Goal: Find specific page/section: Find specific page/section

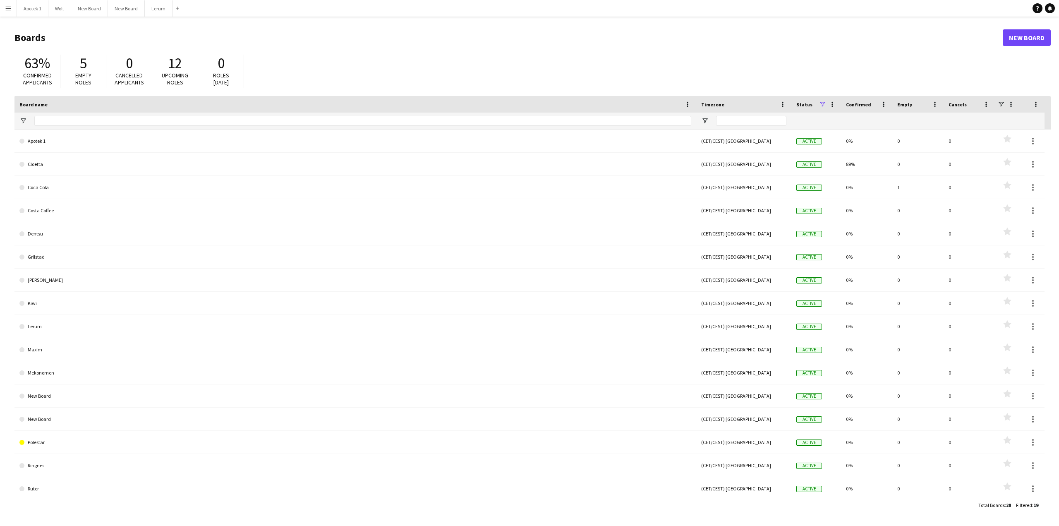
click at [4, 7] on button "Menu" at bounding box center [8, 8] width 17 height 17
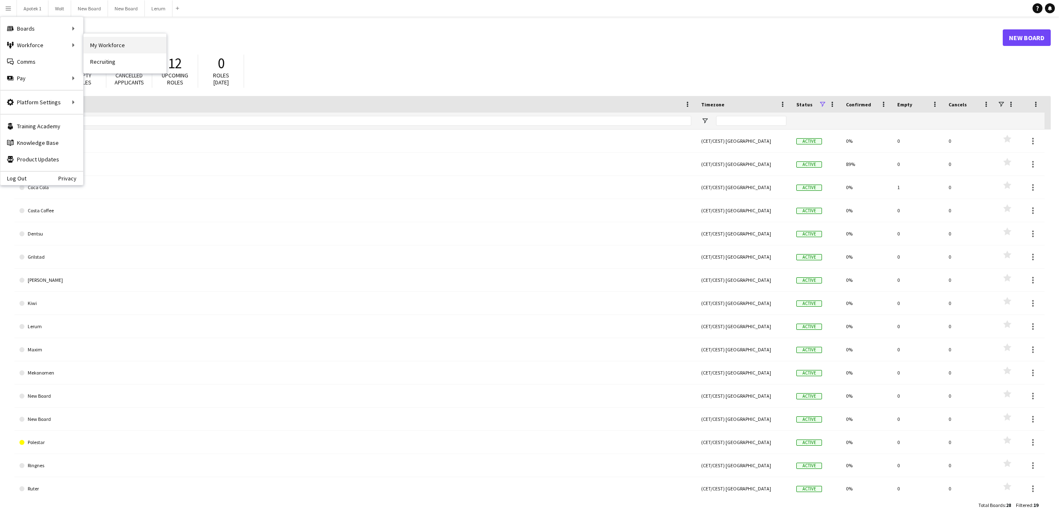
click at [108, 44] on link "My Workforce" at bounding box center [125, 45] width 83 height 17
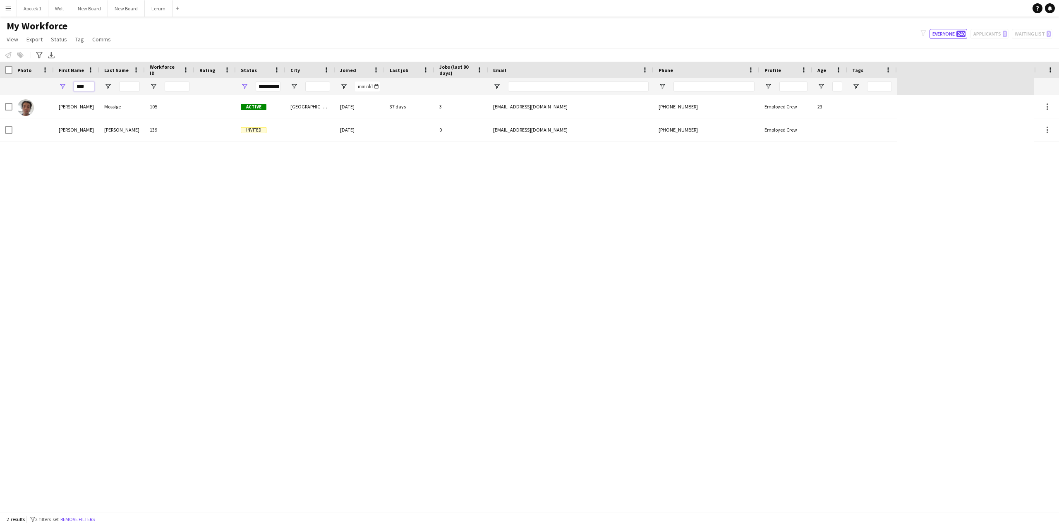
click at [89, 86] on input "****" at bounding box center [84, 86] width 21 height 10
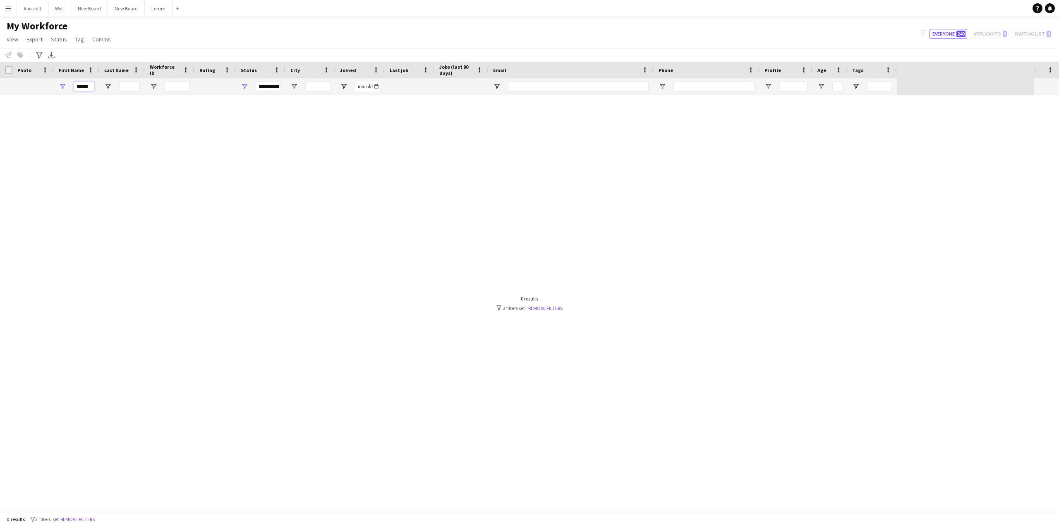
drag, startPoint x: 91, startPoint y: 86, endPoint x: 60, endPoint y: 84, distance: 31.5
click at [60, 85] on div "******" at bounding box center [77, 86] width 46 height 17
type input "*****"
drag, startPoint x: 92, startPoint y: 86, endPoint x: 58, endPoint y: 86, distance: 33.9
click at [58, 86] on div "*****" at bounding box center [77, 86] width 46 height 17
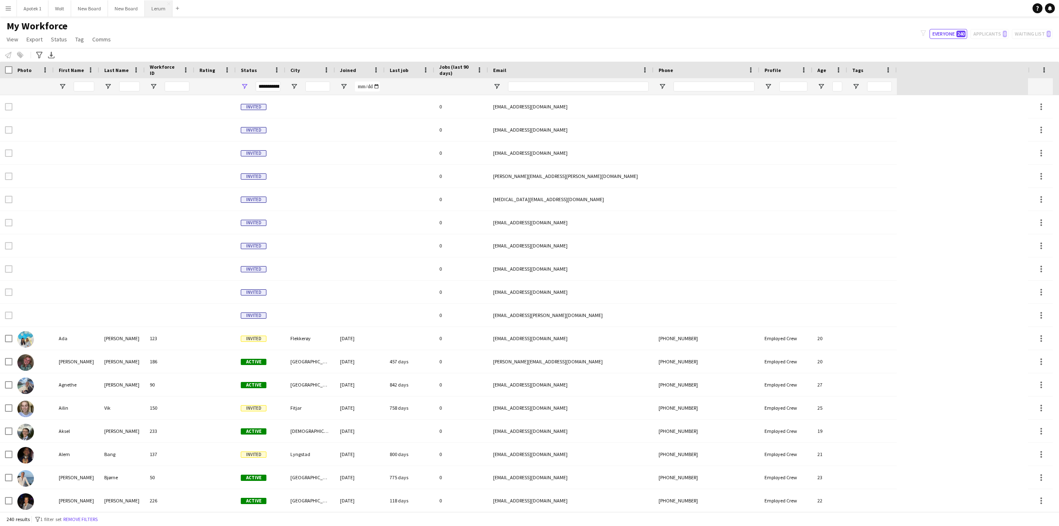
click at [155, 10] on button "Lerum Close" at bounding box center [159, 8] width 28 height 16
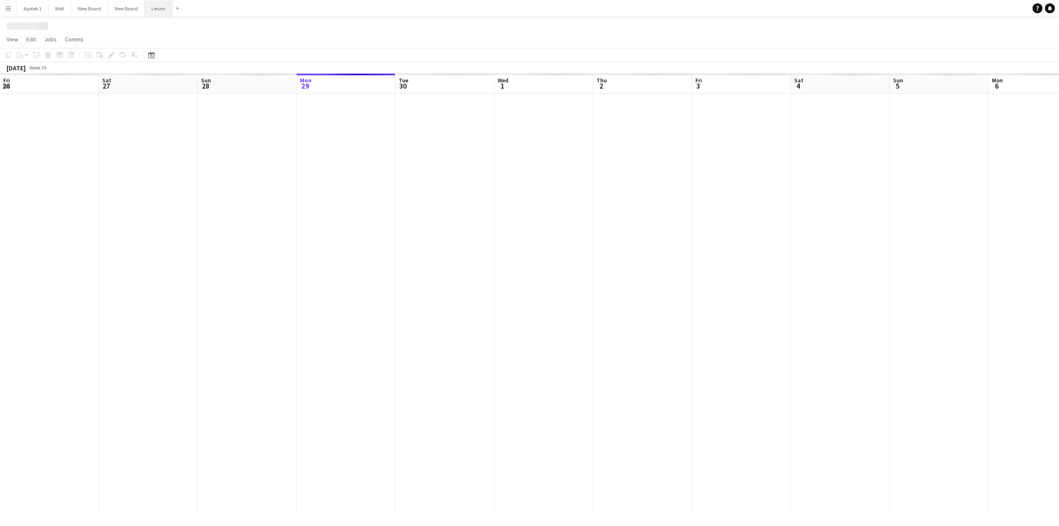
scroll to position [0, 198]
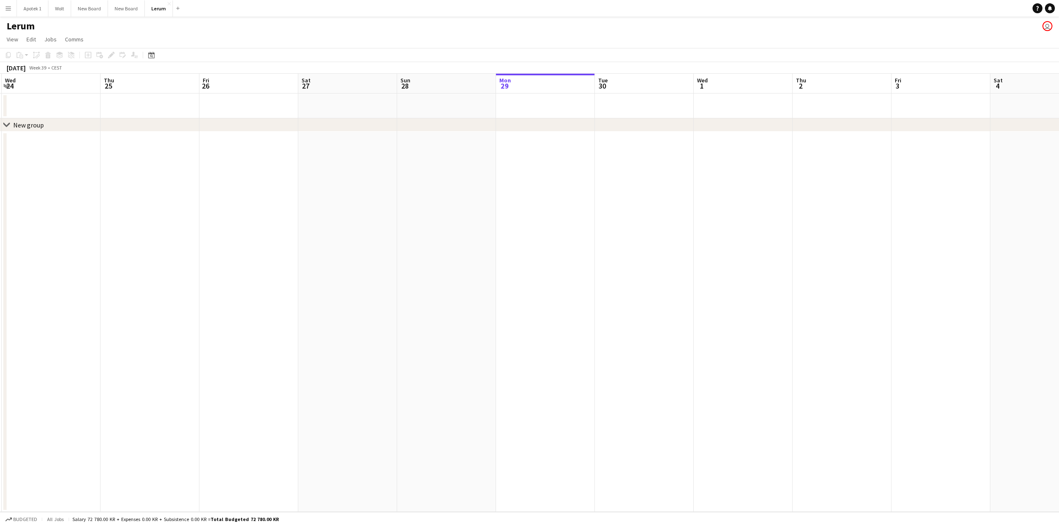
drag, startPoint x: 146, startPoint y: 350, endPoint x: 654, endPoint y: 348, distance: 507.6
click at [664, 348] on app-calendar-viewport "Mon 22 Tue 23 Wed 24 Thu 25 Fri 26 Sat 27 Sun 28 Mon 29 Tue 30 Wed 1 Thu 2 Fri …" at bounding box center [529, 293] width 1059 height 438
drag, startPoint x: 202, startPoint y: 344, endPoint x: 609, endPoint y: 359, distance: 407.7
click at [575, 352] on app-calendar-viewport "Sat 20 Sun 21 Mon 22 Tue 23 Wed 24 Thu 25 Fri 26 Sat 27 Sun 28 Mon 29 Tue 30 We…" at bounding box center [529, 293] width 1059 height 438
drag, startPoint x: 219, startPoint y: 346, endPoint x: 578, endPoint y: 348, distance: 358.6
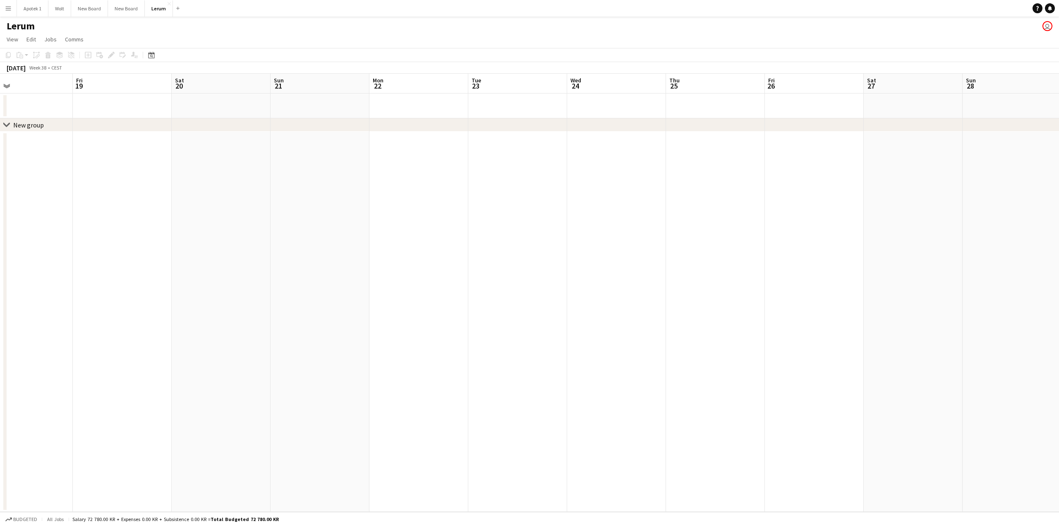
click at [533, 341] on app-calendar-viewport "Wed 17 Thu 18 Fri 19 Sat 20 Sun 21 Mon 22 Tue 23 Wed 24 Thu 25 Fri 26 Sat 27 Su…" at bounding box center [529, 293] width 1059 height 438
drag, startPoint x: 191, startPoint y: 351, endPoint x: 599, endPoint y: 346, distance: 407.5
click at [596, 343] on app-calendar-viewport "Fri 12 Sat 13 Sun 14 Mon 15 Tue 16 Wed 17 Thu 18 Fri 19 Sat 20 Sun 21 Mon 22 Tu…" at bounding box center [529, 293] width 1059 height 438
drag, startPoint x: 183, startPoint y: 321, endPoint x: 624, endPoint y: 314, distance: 441.0
click at [565, 310] on app-calendar-viewport "Mon 8 Tue 9 Wed 10 Thu 11 Fri 12 Sat 13 Sun 14 Mon 15 Tue 16 Wed 17 Thu 18 Fri …" at bounding box center [529, 293] width 1059 height 438
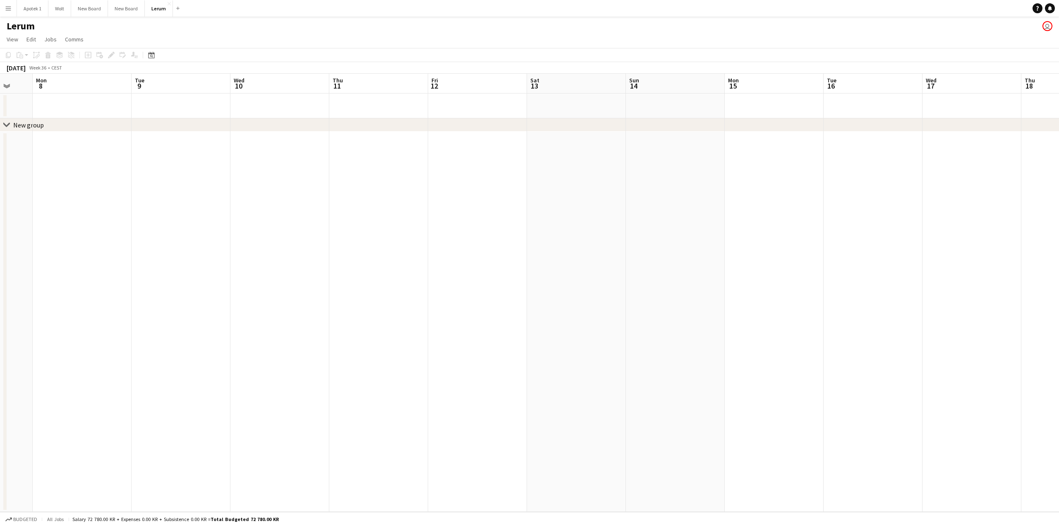
drag, startPoint x: 228, startPoint y: 305, endPoint x: 659, endPoint y: 308, distance: 431.0
click at [654, 307] on app-calendar-viewport "Sat 6 Sun 7 Mon 8 Tue 9 Wed 10 Thu 11 Fri 12 Sat 13 Sun 14 Mon 15 Tue 16 Wed 17…" at bounding box center [529, 293] width 1059 height 438
drag, startPoint x: 224, startPoint y: 277, endPoint x: 655, endPoint y: 298, distance: 431.5
click at [630, 293] on app-calendar-viewport "Mon 1 Tue 2 Wed 3 Thu 4 Fri 5 Sat 6 Sun 7 Mon 8 Tue 9 Wed 10 Thu 11 Fri 12 Sat …" at bounding box center [529, 293] width 1059 height 438
drag, startPoint x: 220, startPoint y: 287, endPoint x: 649, endPoint y: 293, distance: 429.0
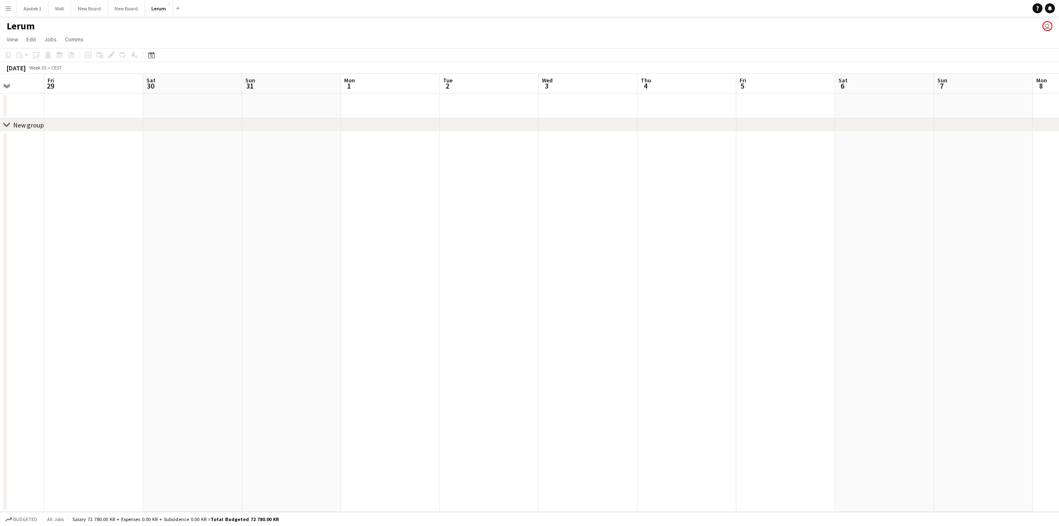
click at [618, 283] on app-calendar-viewport "Wed 27 Thu 28 Fri 29 Sat 30 Sun 31 Mon 1 Tue 2 Wed 3 Thu 4 Fri 5 Sat 6 Sun 7 Mo…" at bounding box center [529, 293] width 1059 height 438
drag, startPoint x: 197, startPoint y: 273, endPoint x: 635, endPoint y: 274, distance: 438.1
click at [623, 272] on app-calendar-viewport "Sun 24 3/3 1 Job Mon 25 Tue 26 Wed 27 Thu 28 Fri 29 Sat 30 Sun 31 Mon 1 Tue 2 W…" at bounding box center [529, 293] width 1059 height 438
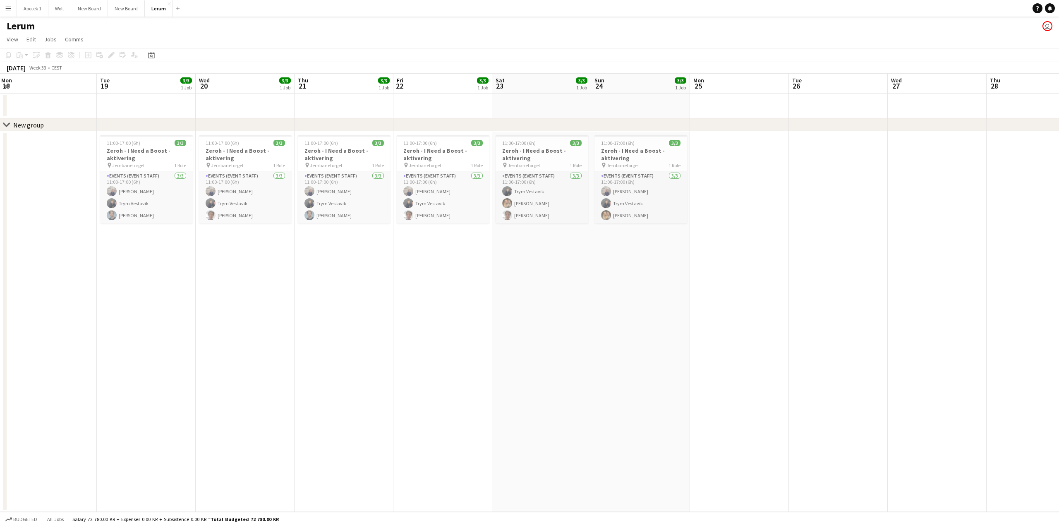
scroll to position [0, 196]
drag, startPoint x: 180, startPoint y: 272, endPoint x: 589, endPoint y: 322, distance: 411.7
click at [589, 322] on app-calendar-viewport "Sat 16 Sun 17 Mon 18 Tue 19 3/3 1 Job Wed 20 3/3 1 Job Thu 21 3/3 1 Job Fri 22 …" at bounding box center [529, 293] width 1059 height 438
click at [10, 10] on app-icon "Menu" at bounding box center [8, 8] width 7 height 7
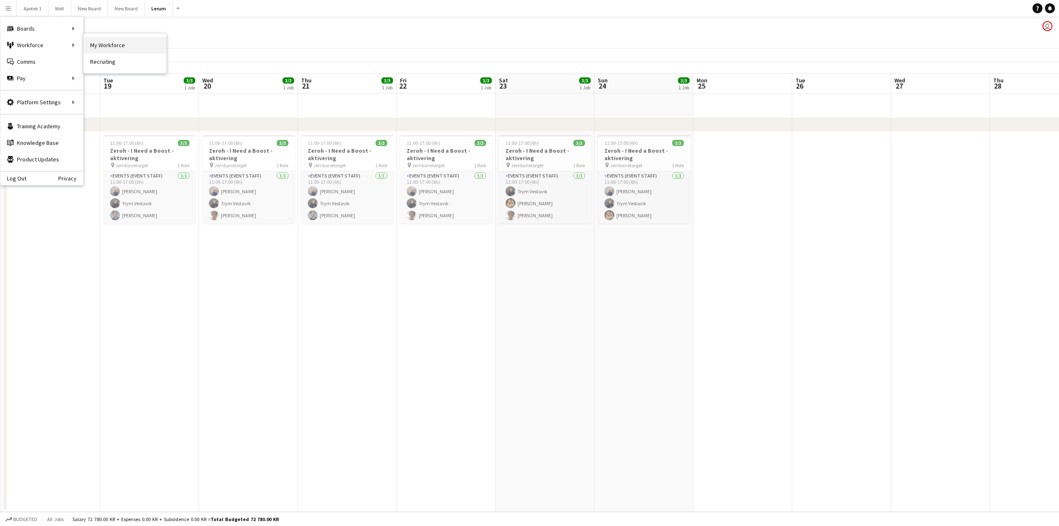
click at [102, 45] on link "My Workforce" at bounding box center [125, 45] width 83 height 17
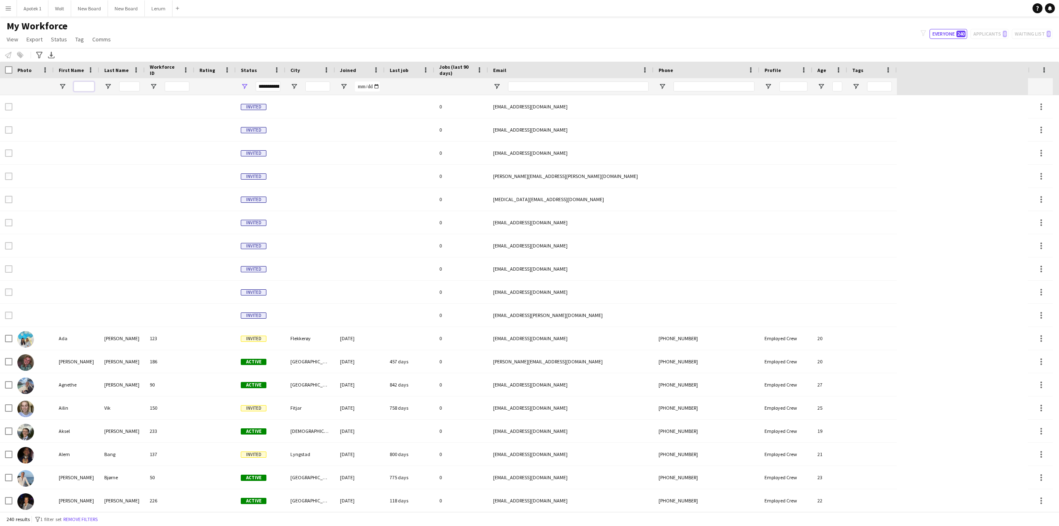
click at [84, 84] on input "First Name Filter Input" at bounding box center [84, 86] width 21 height 10
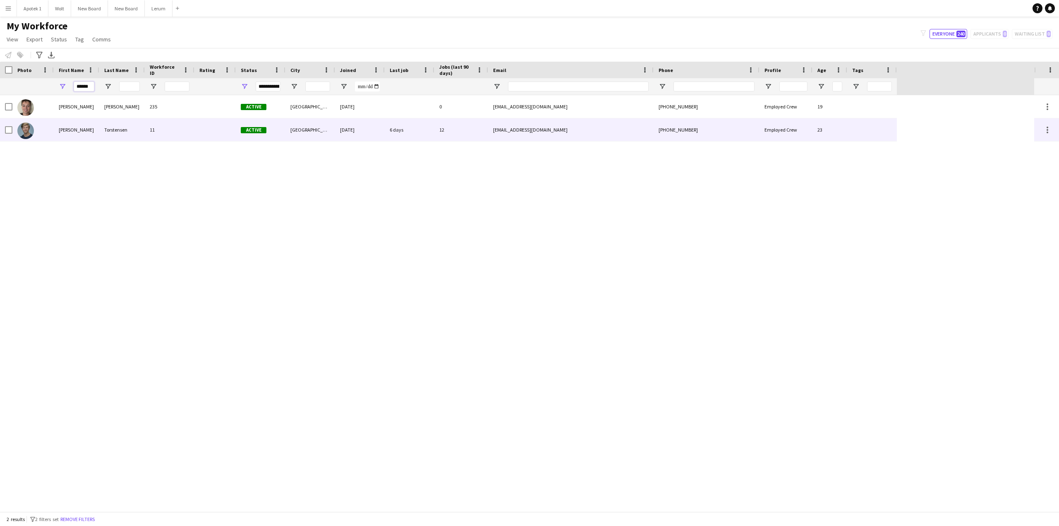
type input "******"
click at [69, 129] on div "Jørgen" at bounding box center [77, 129] width 46 height 23
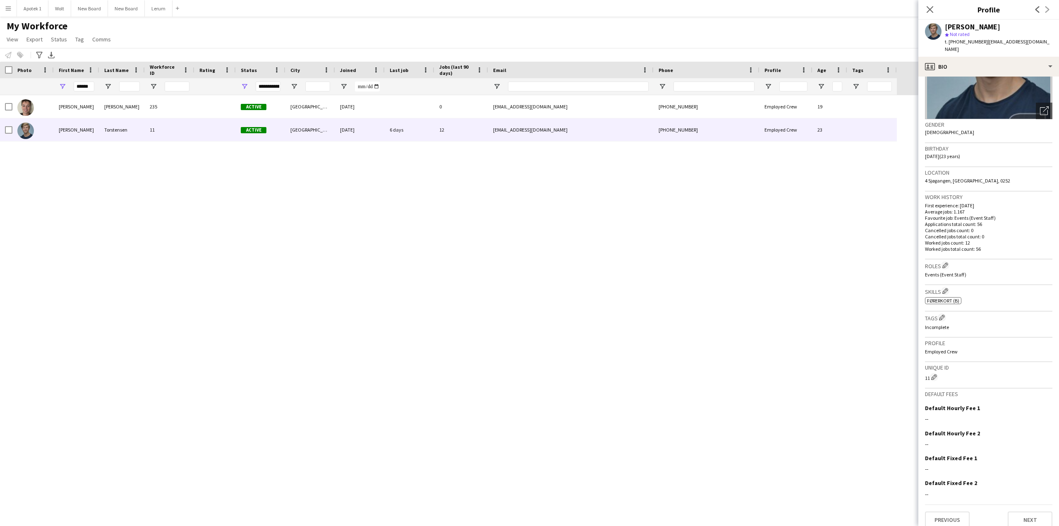
scroll to position [89, 0]
